Goal: Transaction & Acquisition: Purchase product/service

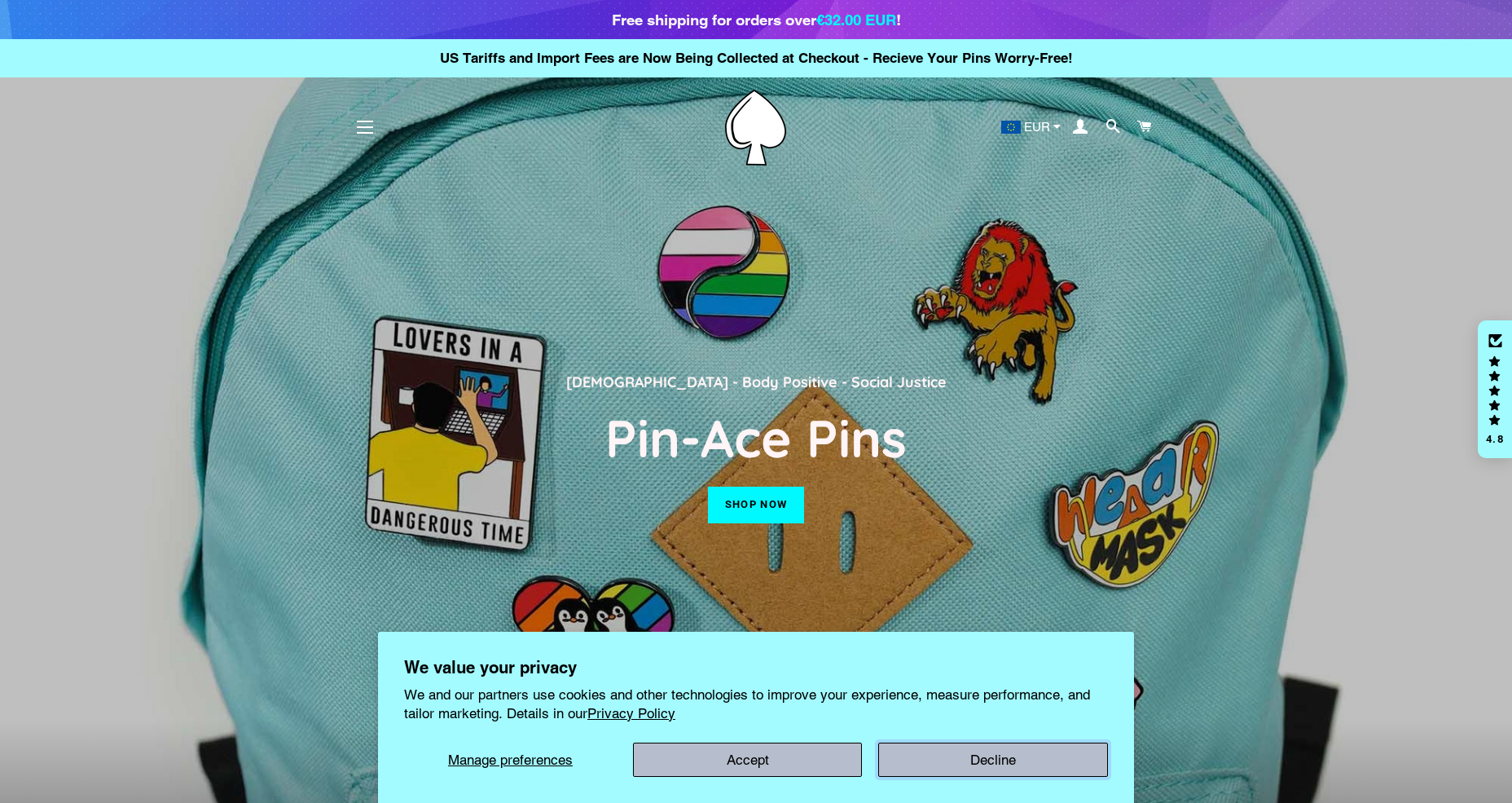
click at [975, 762] on button "Decline" at bounding box center [993, 760] width 229 height 34
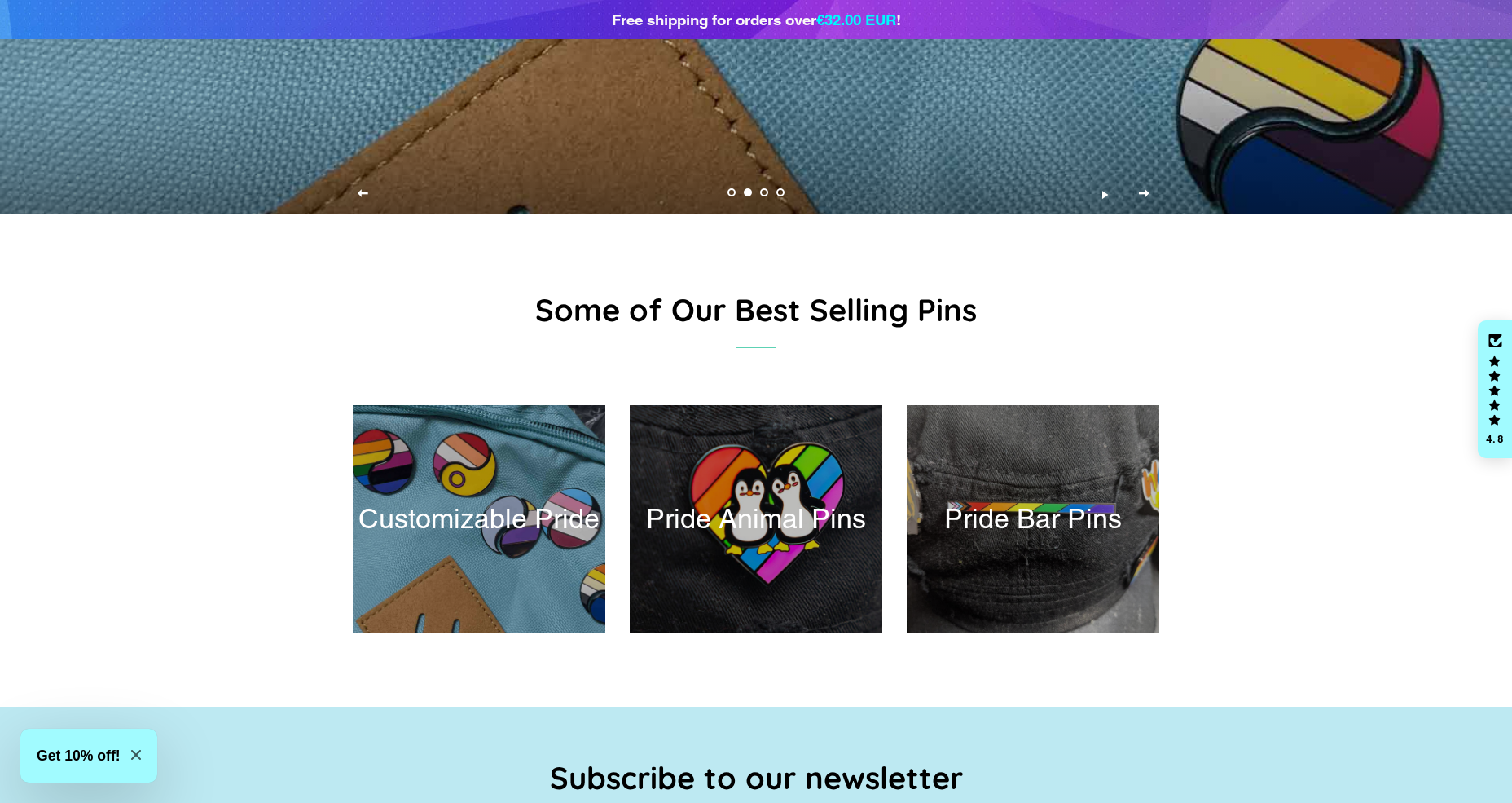
scroll to position [653, 0]
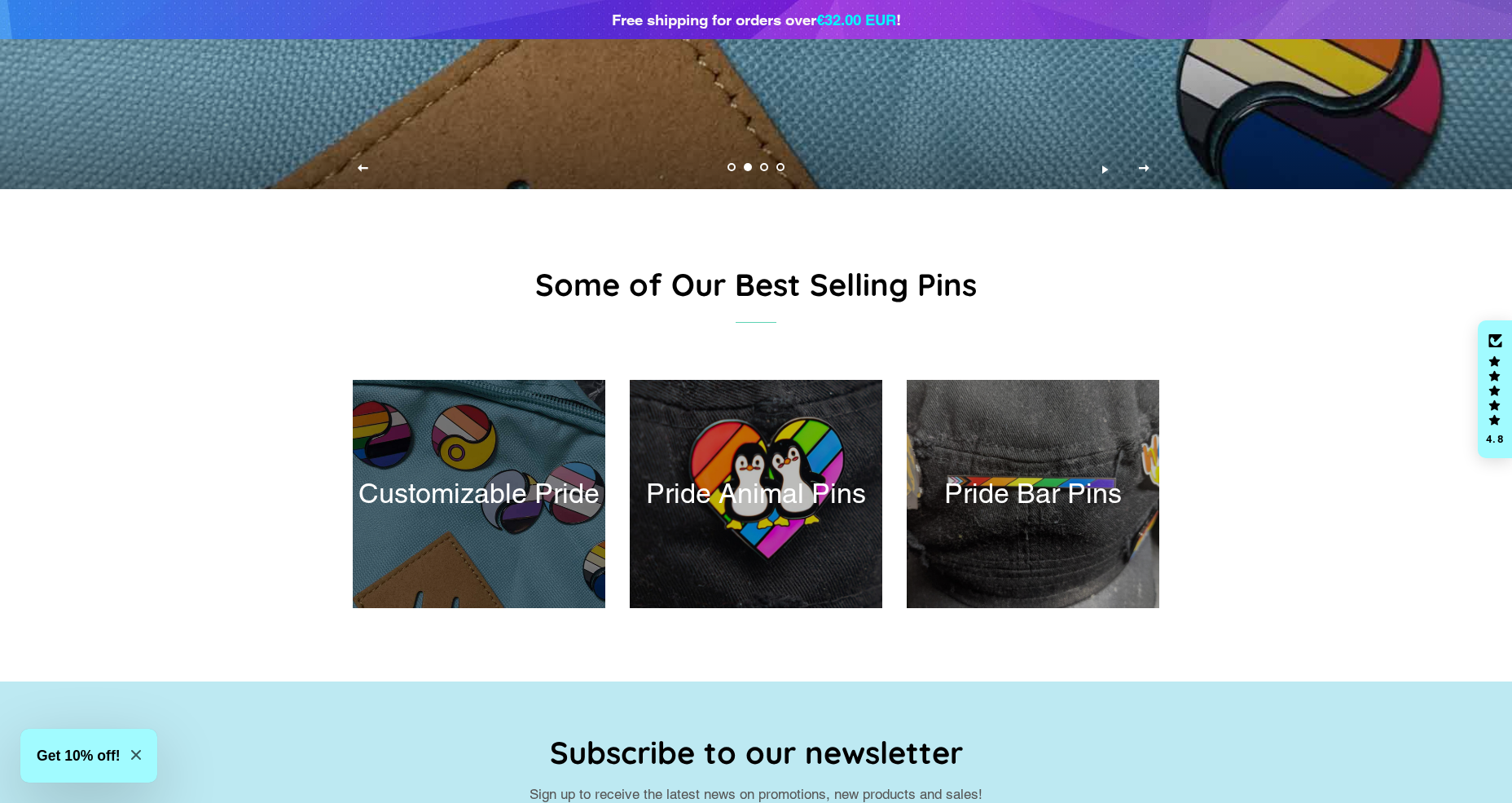
click at [485, 462] on div at bounding box center [478, 493] width 260 height 234
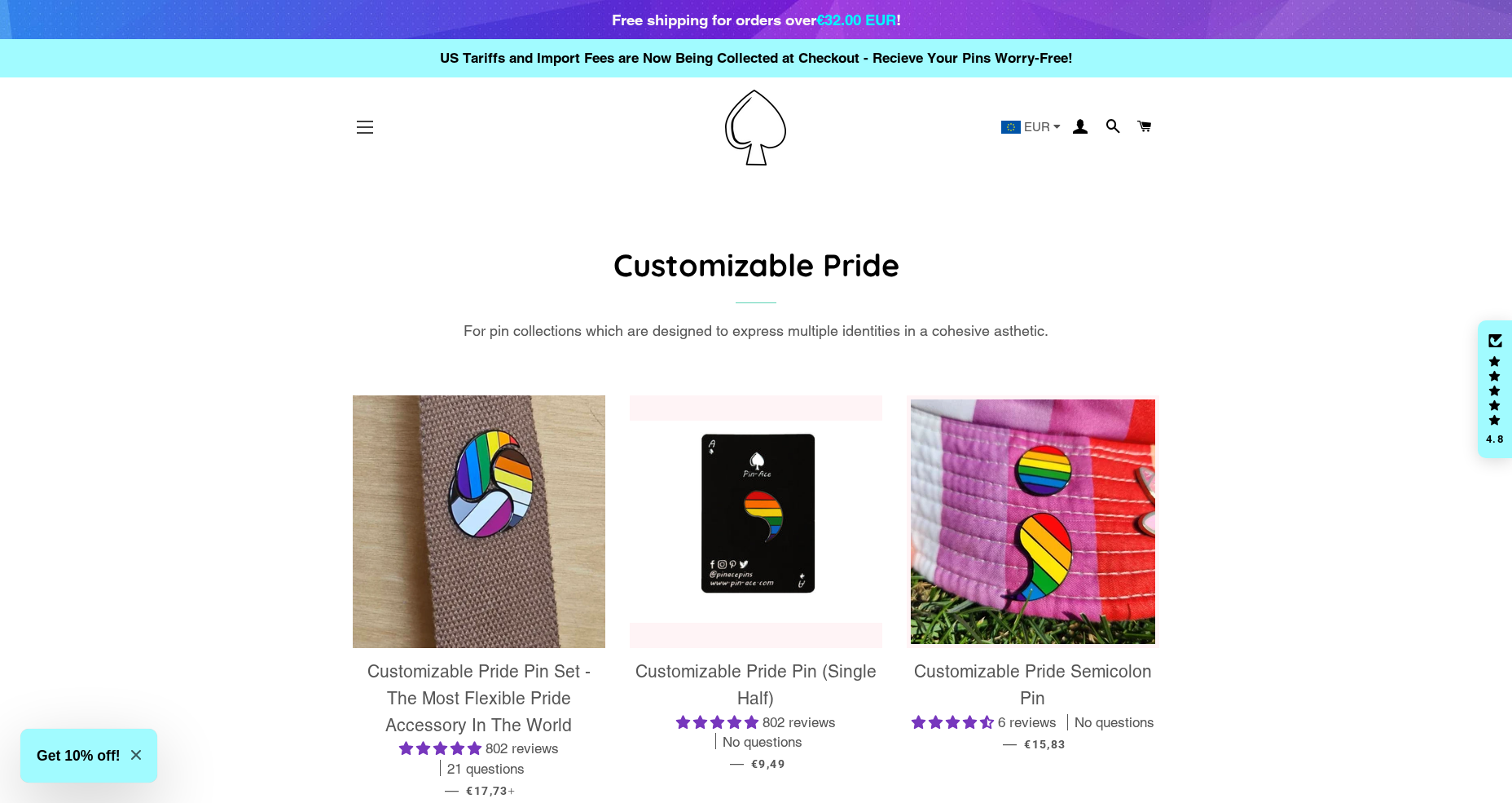
click at [372, 127] on span "button" at bounding box center [365, 127] width 16 height 2
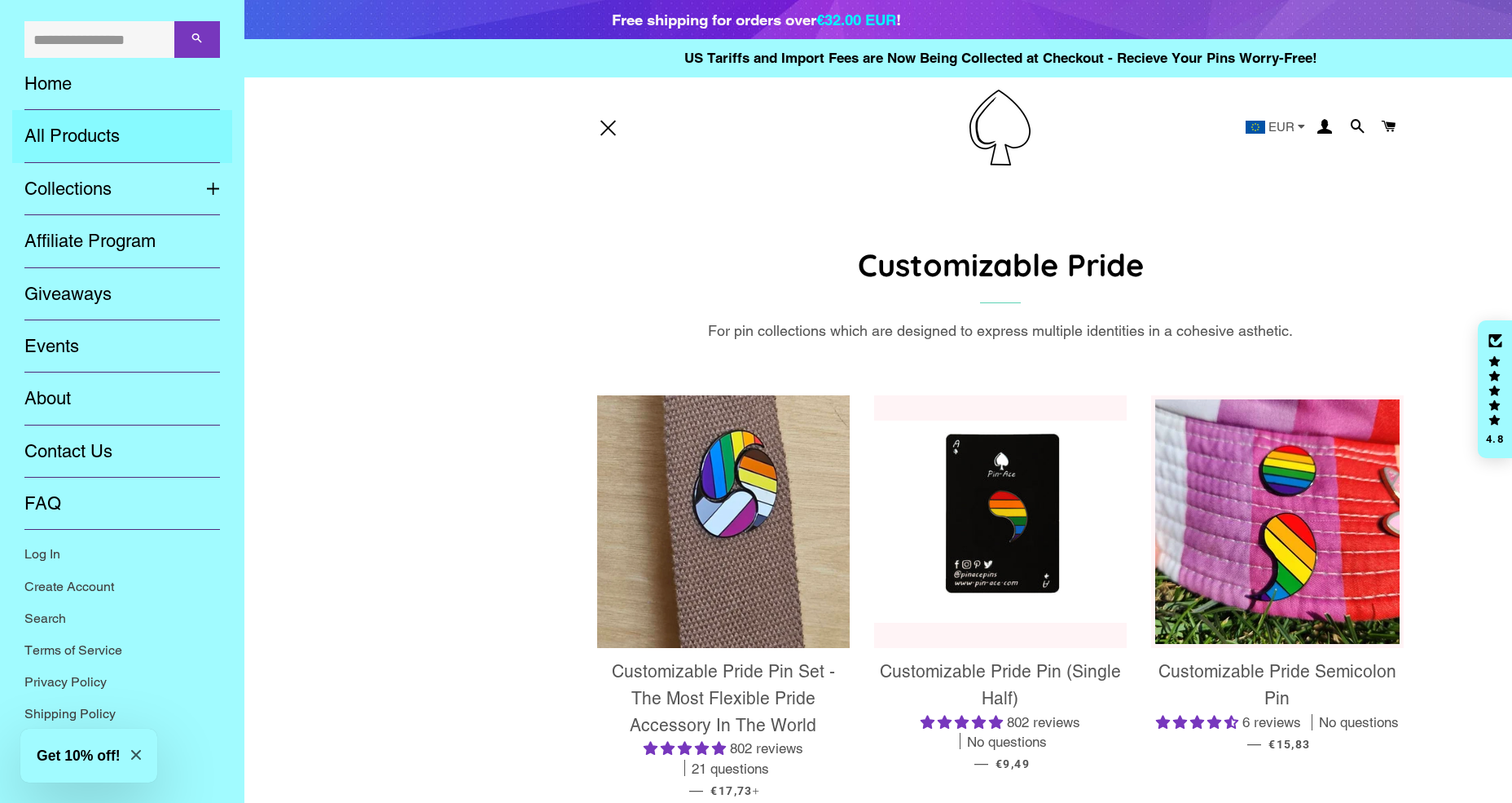
click at [95, 133] on link "All Products" at bounding box center [122, 136] width 220 height 52
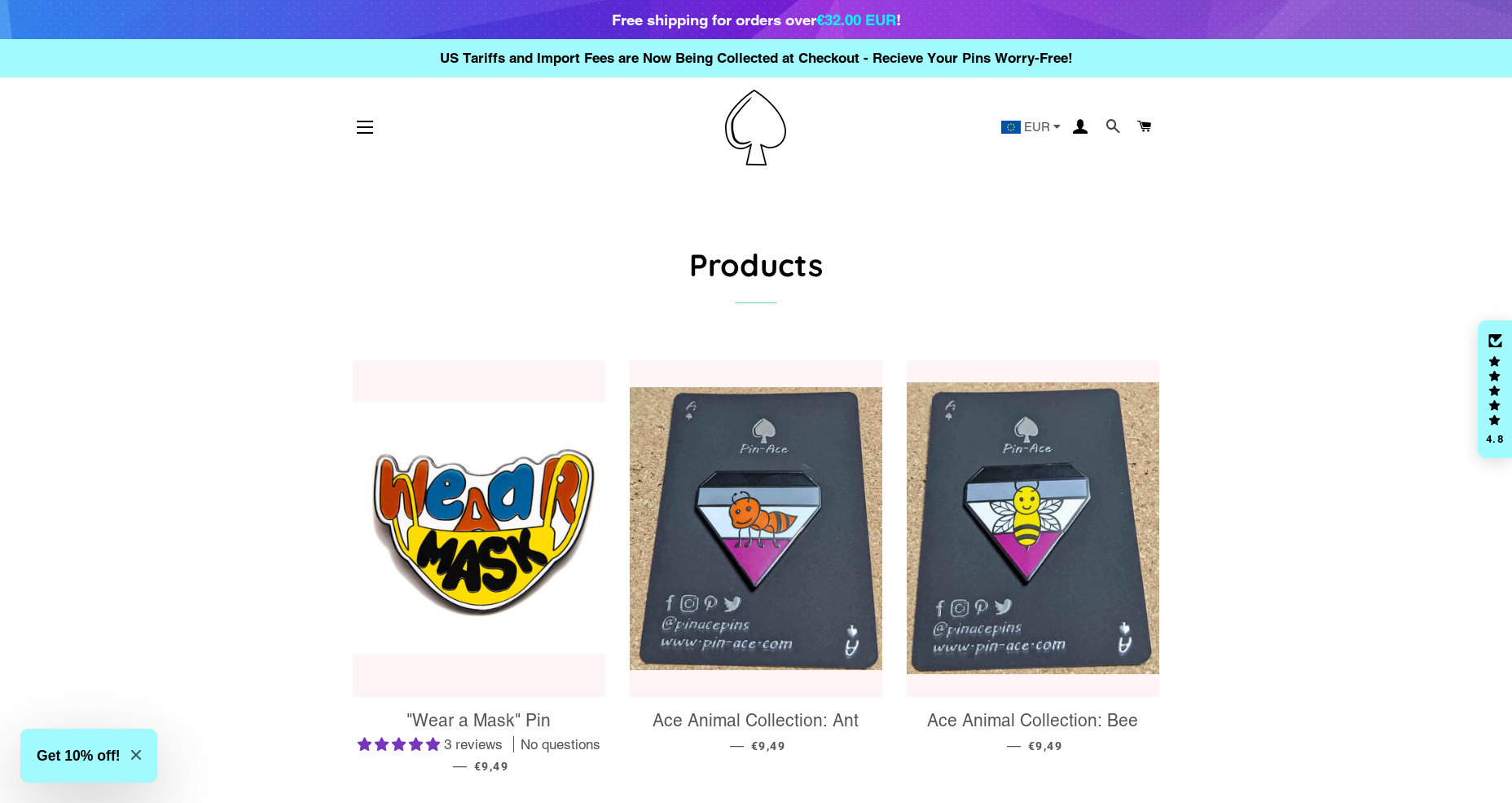
click at [1114, 128] on span at bounding box center [1113, 127] width 16 height 23
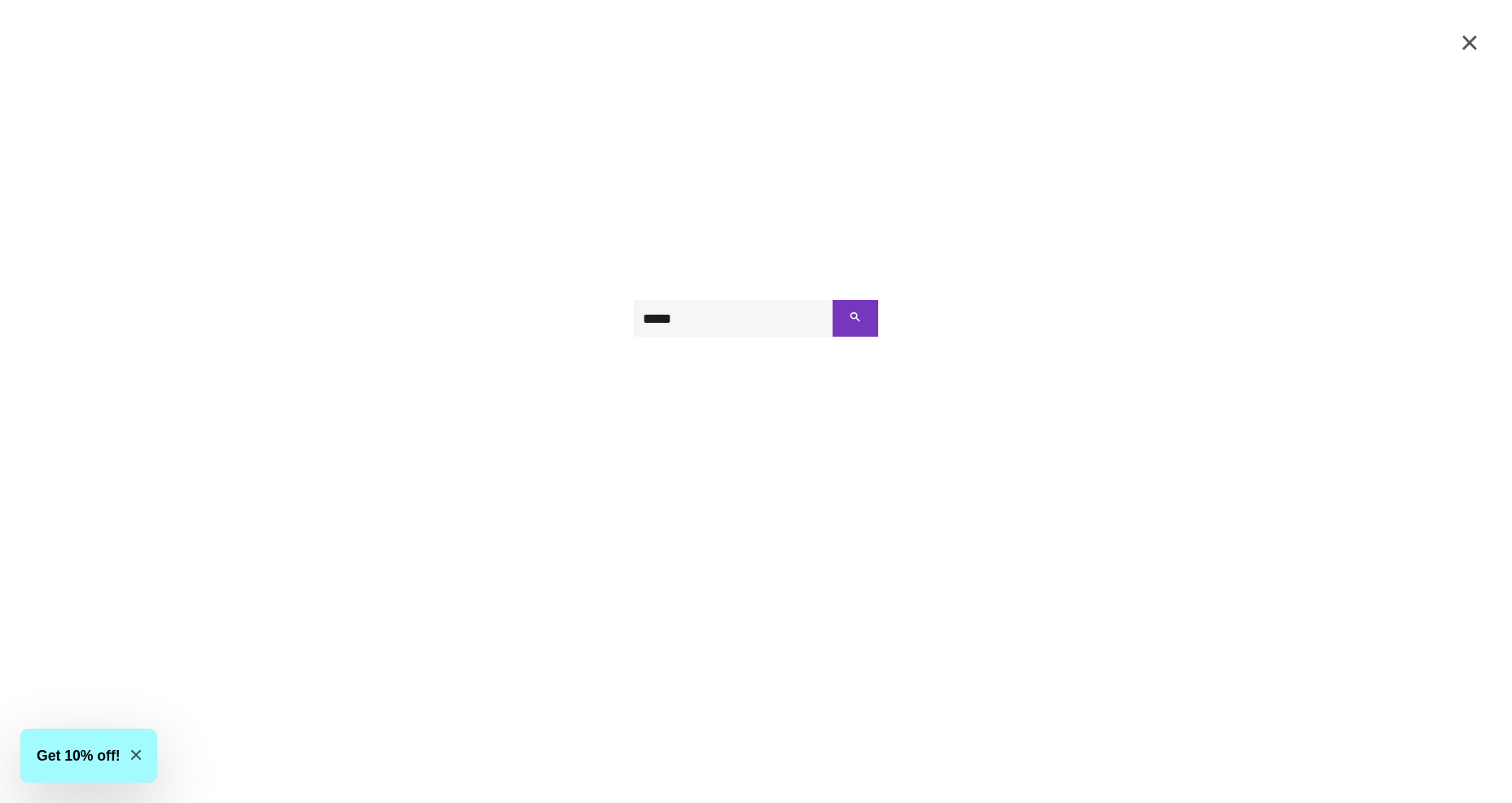
type input "*****"
click at [833, 300] on button "Search" at bounding box center [856, 318] width 46 height 37
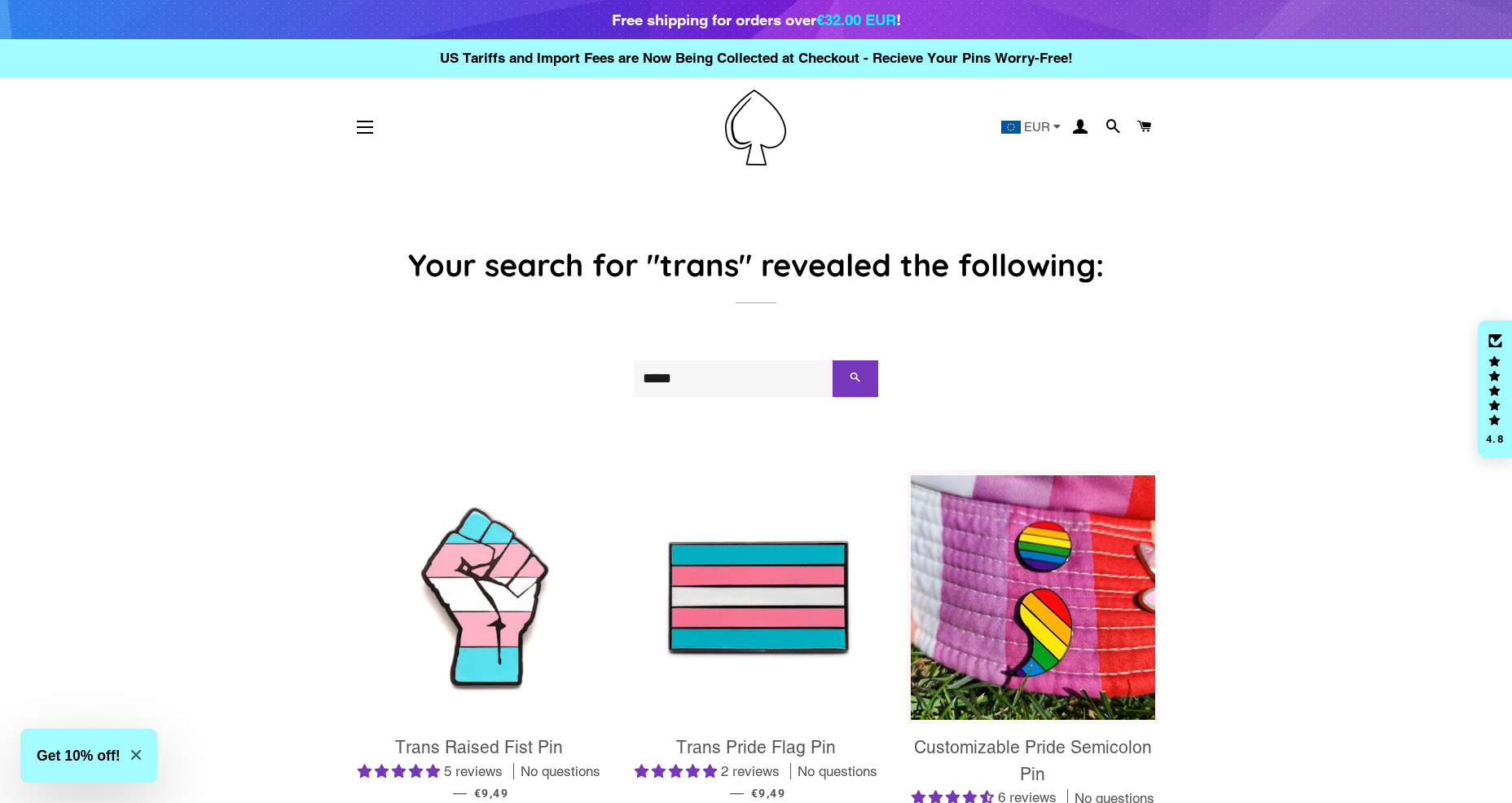
scroll to position [47, 0]
